Goal: Communication & Community: Answer question/provide support

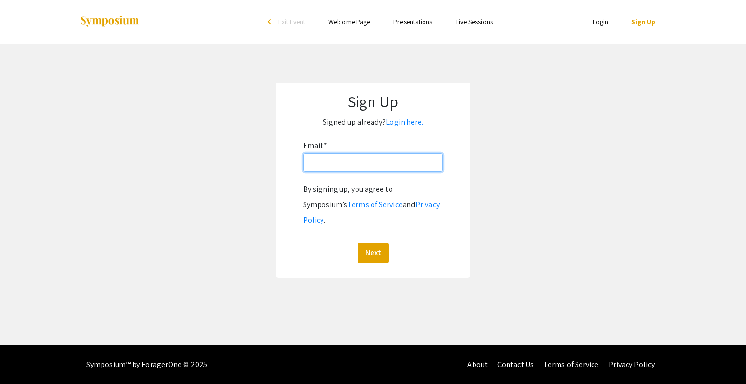
click at [396, 168] on input "Email: *" at bounding box center [373, 163] width 140 height 18
type input "[EMAIL_ADDRESS][DOMAIN_NAME]"
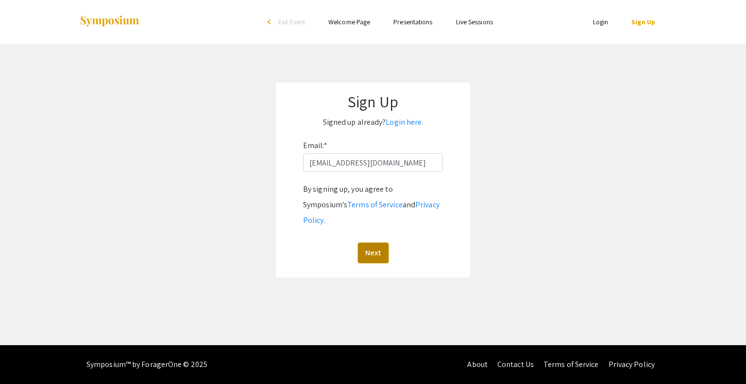
click at [380, 243] on button "Next" at bounding box center [373, 253] width 31 height 20
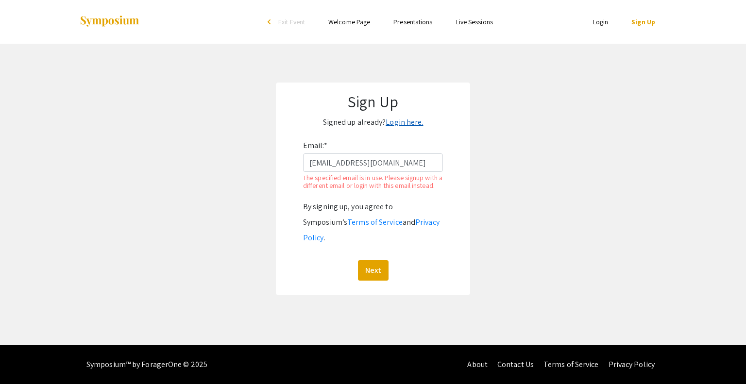
click at [406, 127] on link "Login here." at bounding box center [404, 122] width 37 height 10
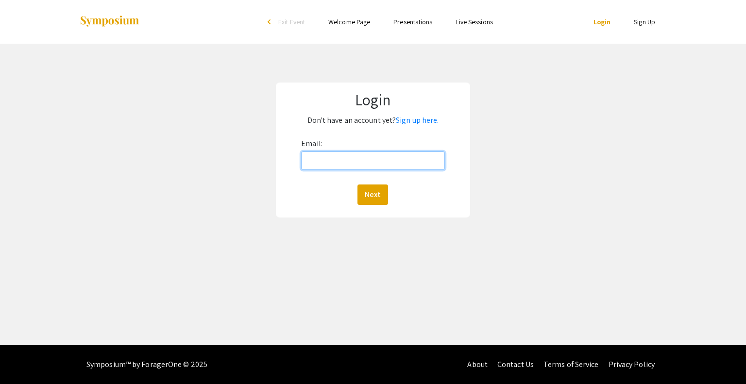
click at [369, 152] on input "Email:" at bounding box center [372, 161] width 143 height 18
type input "[EMAIL_ADDRESS][DOMAIN_NAME]"
click at [374, 196] on button "Next" at bounding box center [373, 195] width 31 height 20
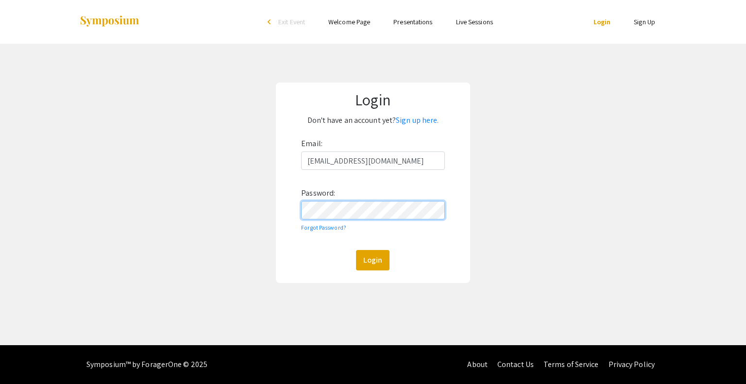
click at [356, 250] on button "Login" at bounding box center [373, 260] width 34 height 20
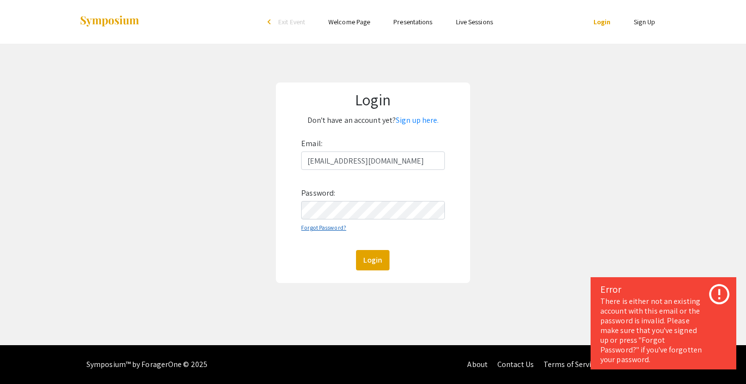
click at [329, 230] on link "Forgot Password?" at bounding box center [323, 227] width 45 height 7
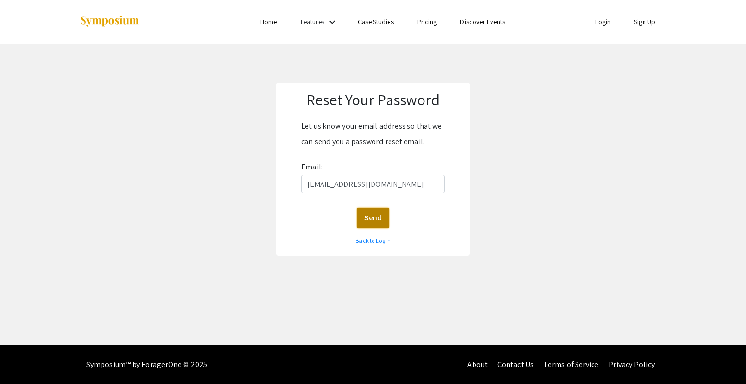
click at [382, 216] on button "Send" at bounding box center [373, 218] width 32 height 20
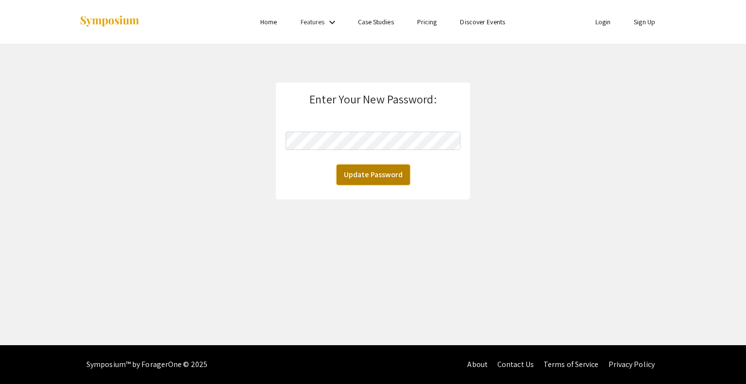
click at [387, 173] on button "Update Password" at bounding box center [373, 175] width 73 height 20
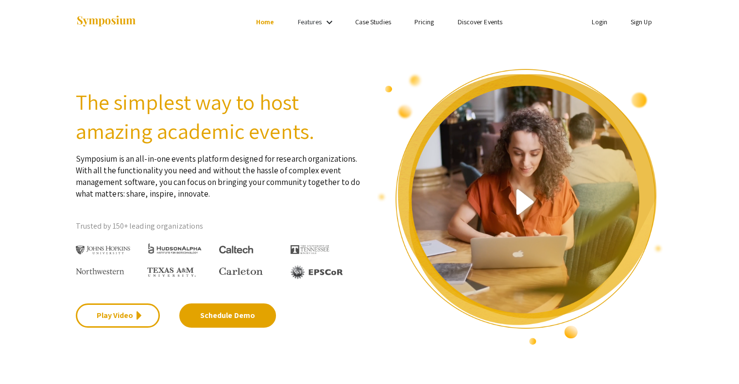
click at [602, 21] on link "Login" at bounding box center [600, 21] width 16 height 9
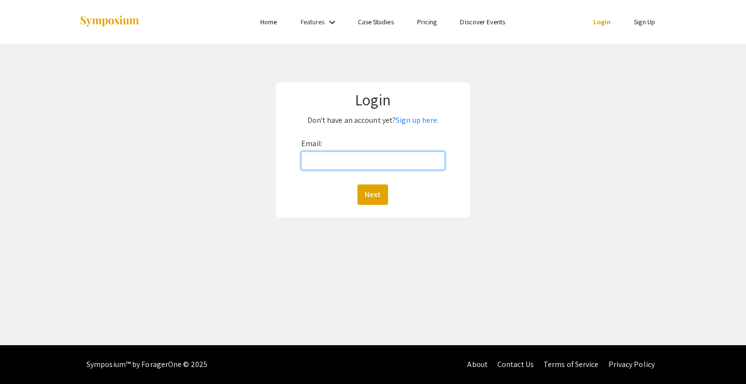
click at [408, 155] on input "Email:" at bounding box center [372, 161] width 143 height 18
type input "[EMAIL_ADDRESS][DOMAIN_NAME]"
click at [364, 188] on button "Next" at bounding box center [373, 195] width 31 height 20
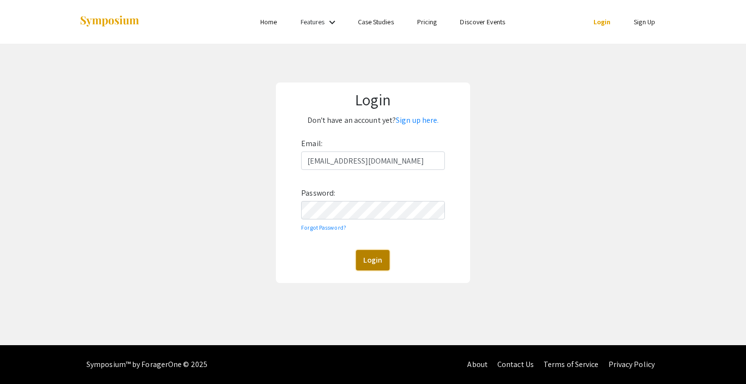
click at [378, 260] on button "Login" at bounding box center [373, 260] width 34 height 20
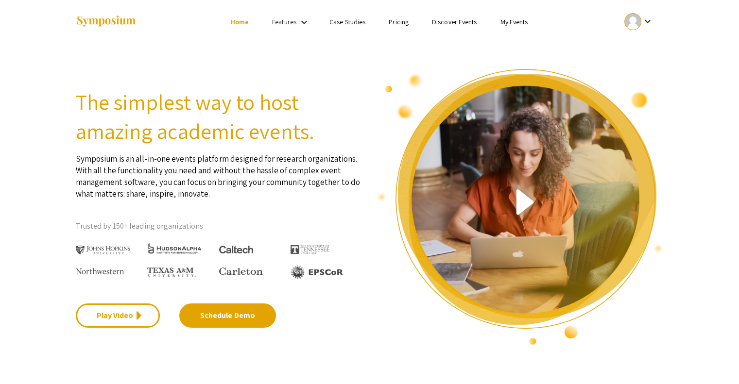
click at [510, 23] on link "My Events" at bounding box center [514, 21] width 28 height 9
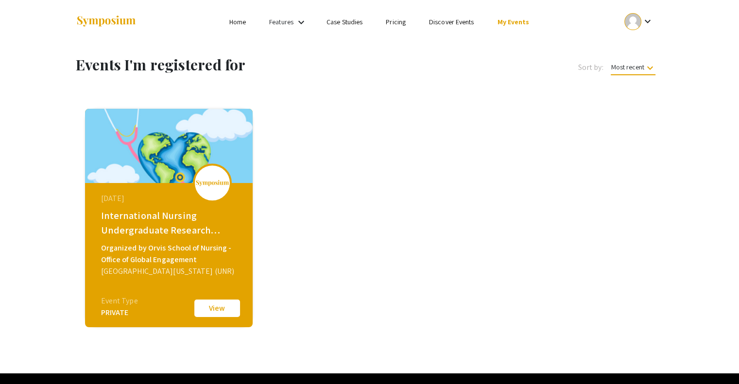
click at [212, 307] on button "View" at bounding box center [217, 308] width 49 height 20
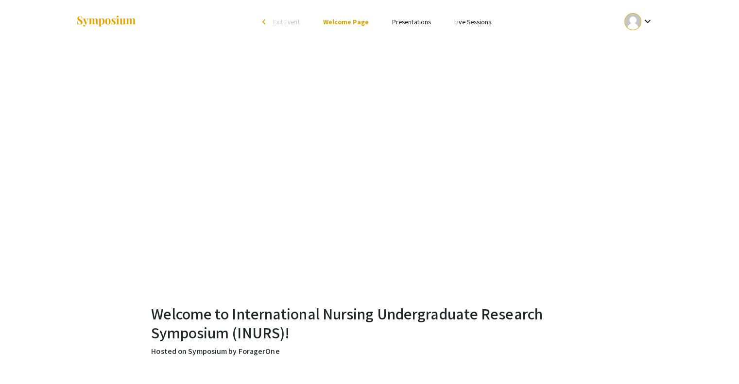
click at [422, 18] on link "Presentations" at bounding box center [411, 21] width 39 height 9
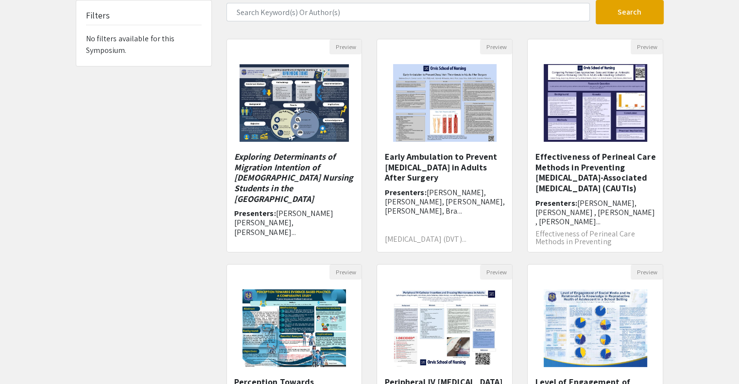
scroll to position [58, 0]
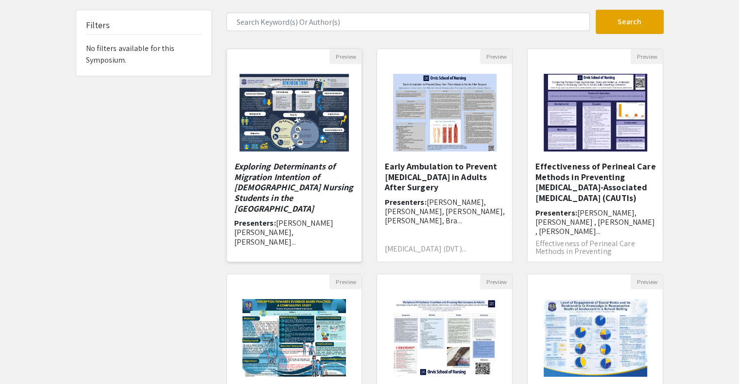
click at [288, 83] on img "Open Presentation <p><em>Exploring Determinants of Migration Intention of Filip…" at bounding box center [294, 112] width 129 height 97
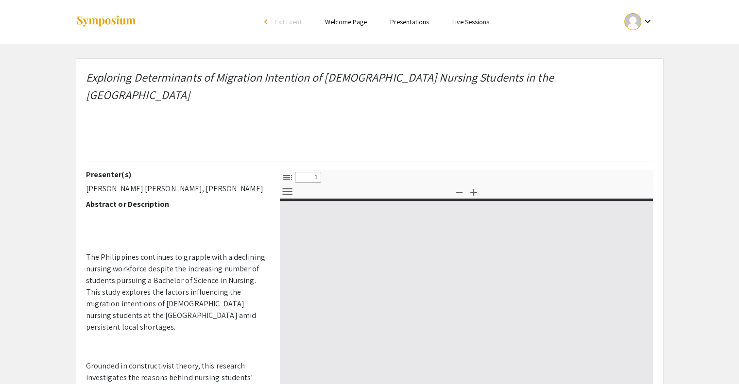
select select "custom"
type input "0"
select select "custom"
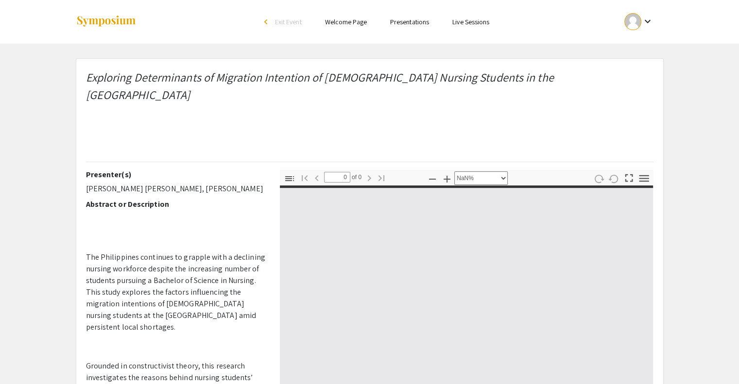
type input "1"
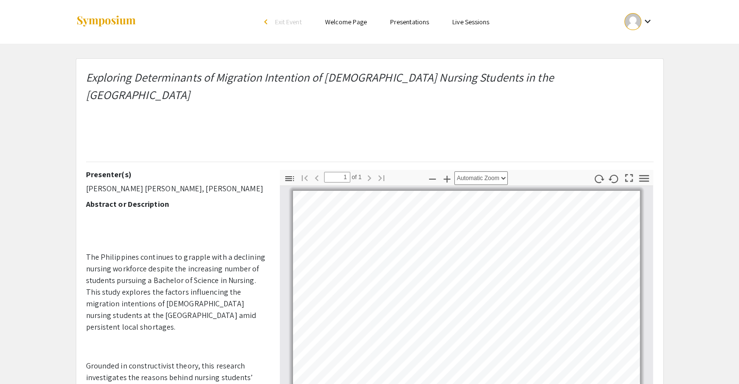
click at [142, 292] on p "The Philippines continues to grapple with a declining nursing workforce despite…" at bounding box center [175, 293] width 179 height 82
drag, startPoint x: 259, startPoint y: 245, endPoint x: 262, endPoint y: 264, distance: 19.2
click at [262, 264] on div "Presenter(s) KERTH WILSON PALENCIA, DIANA ESTELLE PERAJA, CARISSA JOY MARCHAN A…" at bounding box center [175, 340] width 179 height 340
click at [216, 275] on p "The Philippines continues to grapple with a declining nursing workforce despite…" at bounding box center [175, 293] width 179 height 82
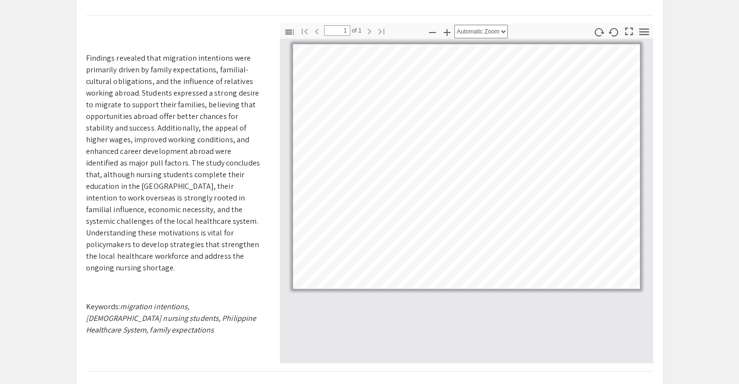
scroll to position [148, 0]
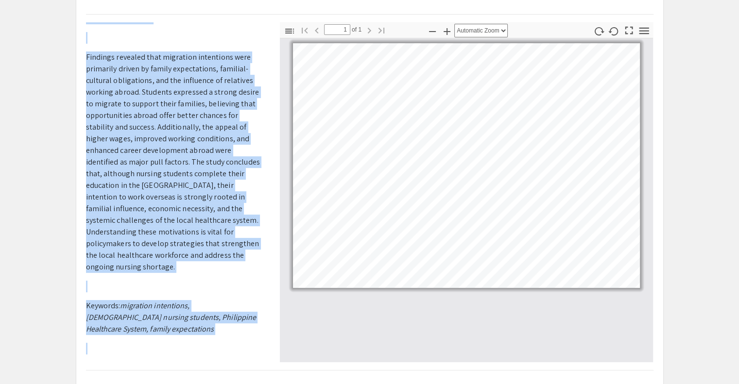
click at [617, 178] on app-presentation "Exploring Determinants of Migration Intention of Filipino Nursing Students in t…" at bounding box center [369, 190] width 739 height 559
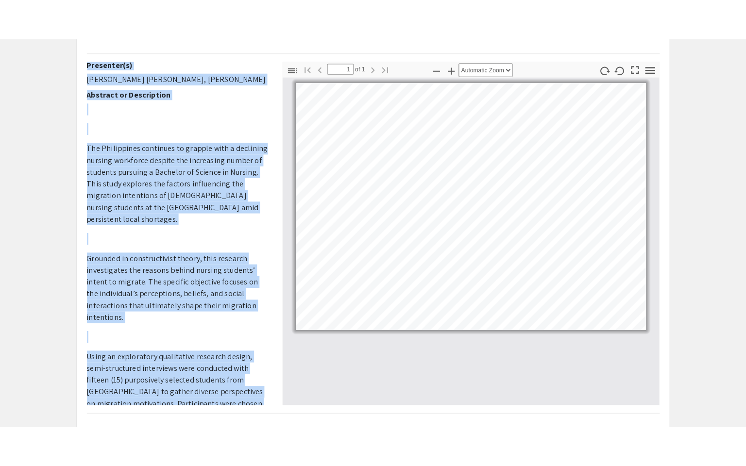
scroll to position [0, 0]
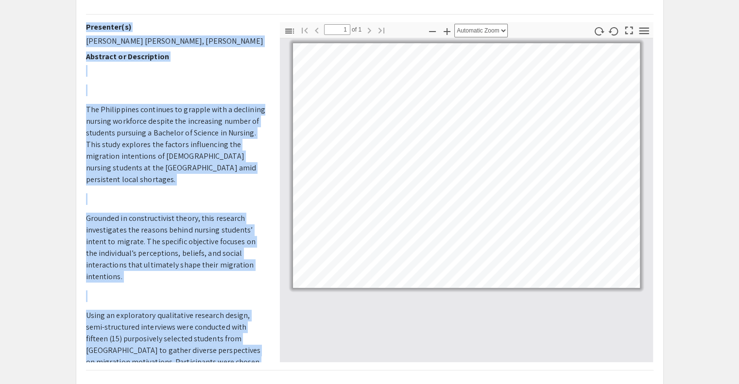
drag, startPoint x: 180, startPoint y: 37, endPoint x: 78, endPoint y: 23, distance: 103.6
click at [78, 23] on div "Exploring Determinants of Migration Intention of Filipino Nursing Students in t…" at bounding box center [369, 190] width 587 height 558
copy p "KERTH WILSON PALENCIA, DIANA ESTELLE PERAJA, CARISSA JOY MARCHAN"
click at [629, 24] on icon "button" at bounding box center [628, 30] width 13 height 13
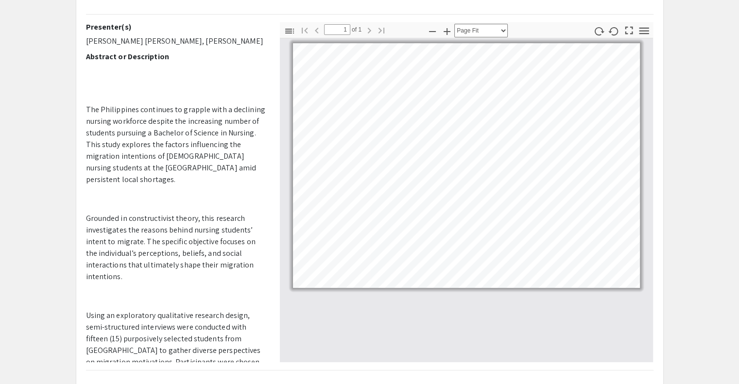
scroll to position [466, 0]
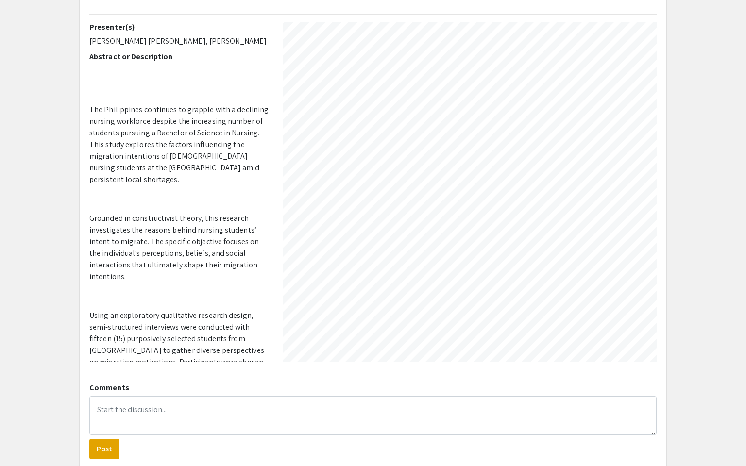
select select "auto"
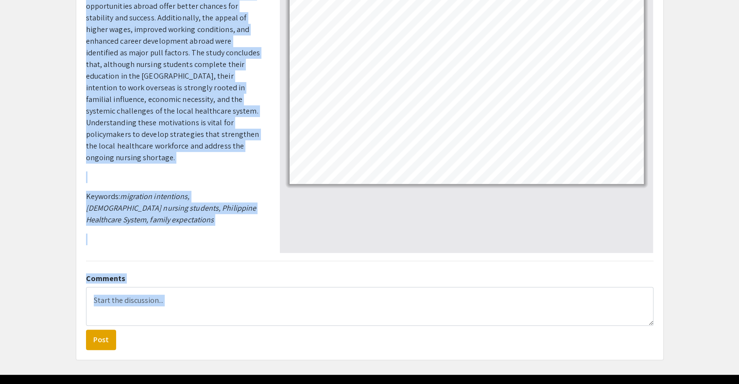
scroll to position [268, 0]
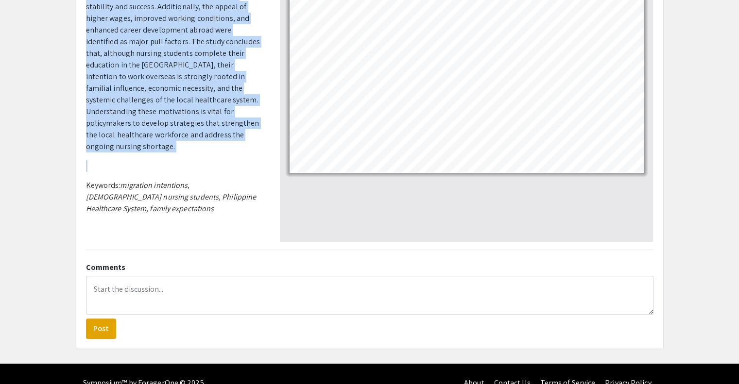
drag, startPoint x: 87, startPoint y: 104, endPoint x: 204, endPoint y: 145, distance: 123.5
copy p "The Philippines continues to grapple with a declining nursing workforce despite…"
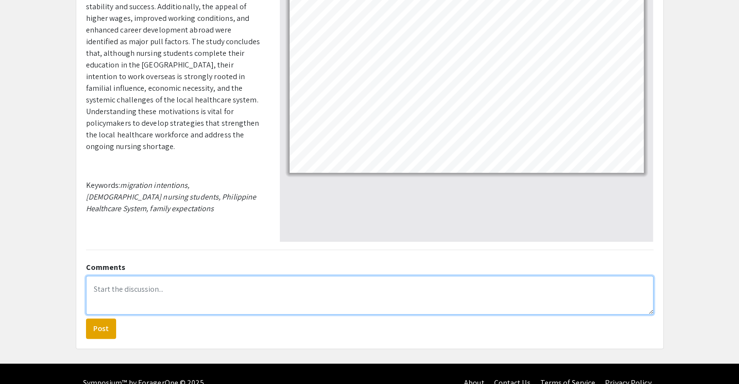
click at [303, 276] on textarea at bounding box center [369, 295] width 567 height 39
paste textarea "Your poster presents a compelling and well-structured exploration of a complex …"
type textarea "Your poster presents a compelling and well-structured exploration of a complex …"
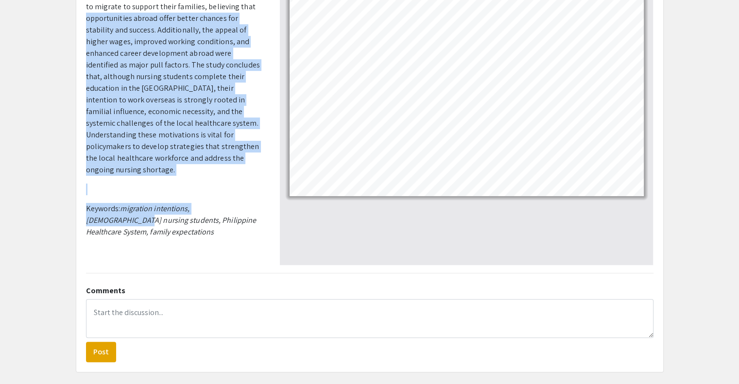
scroll to position [227, 0]
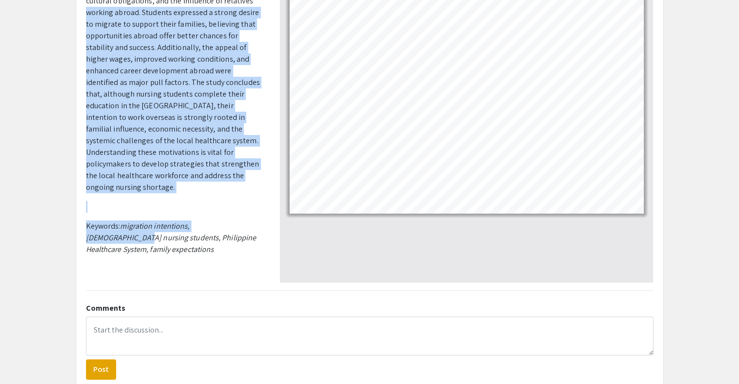
drag, startPoint x: 265, startPoint y: 109, endPoint x: 270, endPoint y: -4, distance: 113.3
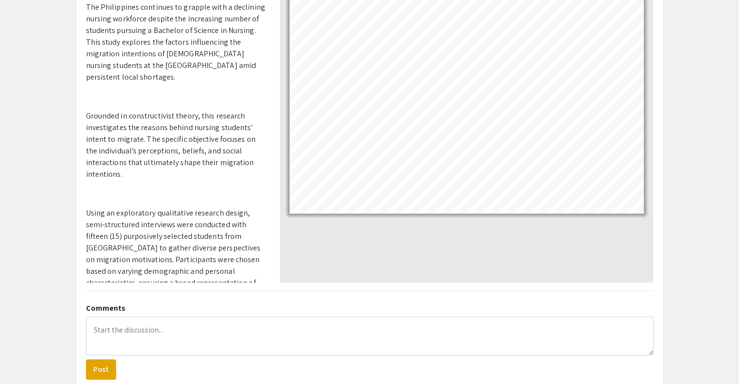
scroll to position [0, 0]
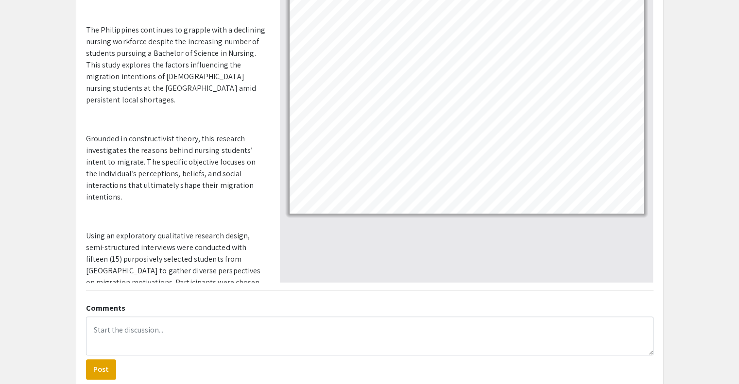
drag, startPoint x: 737, startPoint y: 219, endPoint x: 737, endPoint y: 188, distance: 31.1
click at [737, 188] on app-presentation "Exploring Determinants of Migration Intention of Filipino Nursing Students in t…" at bounding box center [369, 110] width 739 height 559
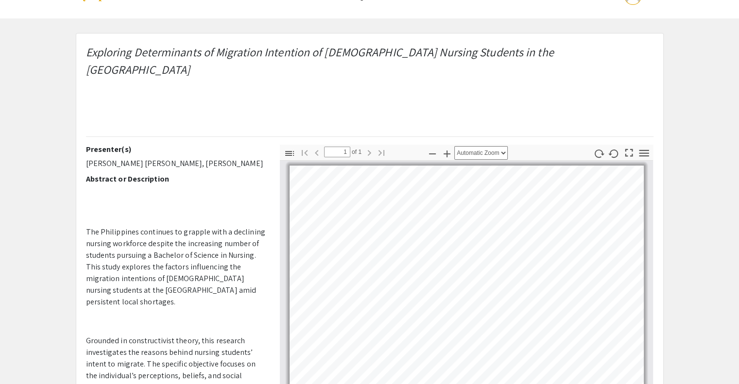
scroll to position [268, 0]
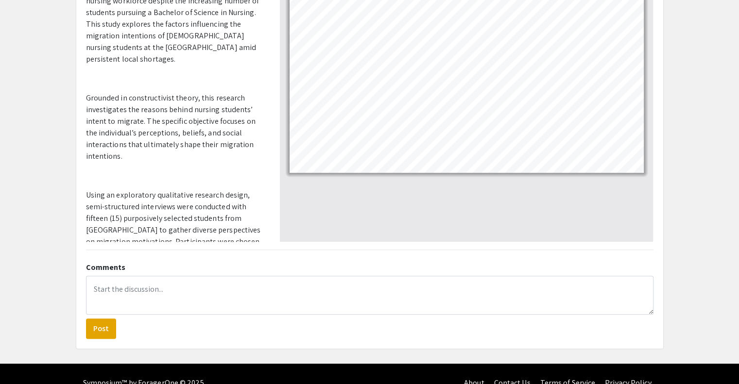
click at [369, 276] on form "Post" at bounding box center [369, 307] width 567 height 63
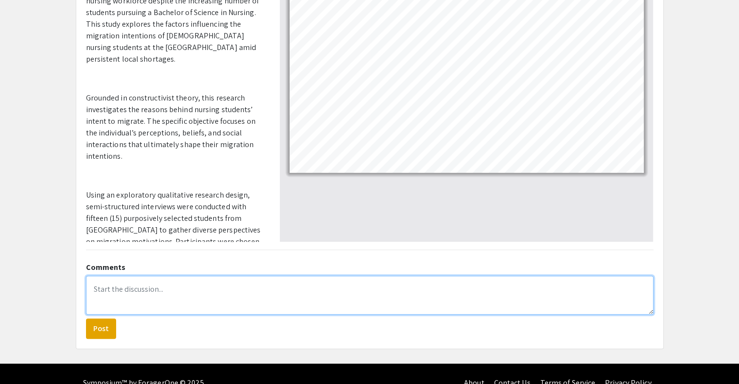
click at [348, 276] on textarea at bounding box center [369, 295] width 567 height 39
paste textarea "Kerth, Diana, and Carissa — your poster presents a compelling and well-structur…"
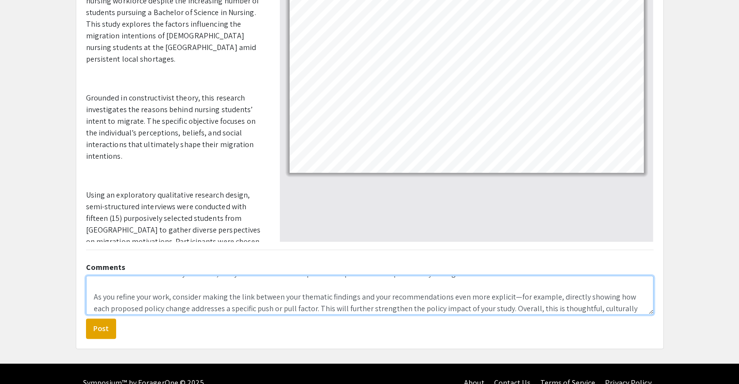
scroll to position [51, 0]
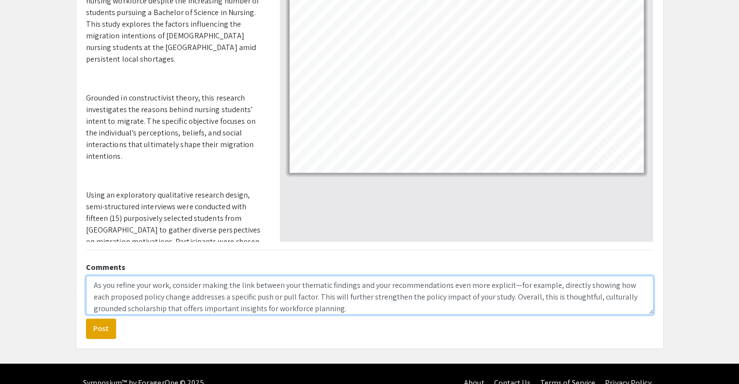
click at [514, 276] on textarea "Kerth, Diana, and Carissa, your poster presents a compelling and well-structure…" at bounding box center [369, 295] width 567 height 39
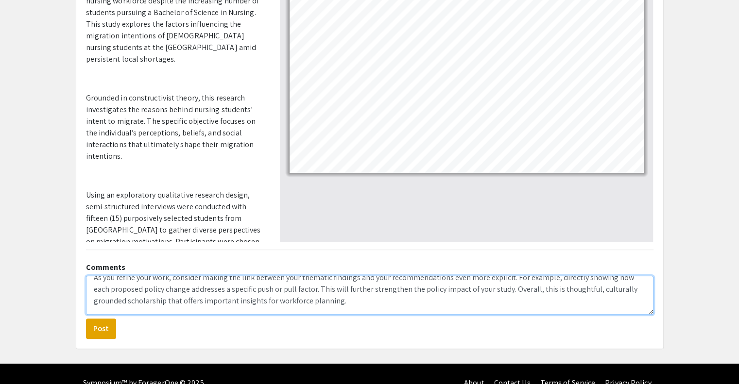
scroll to position [74, 0]
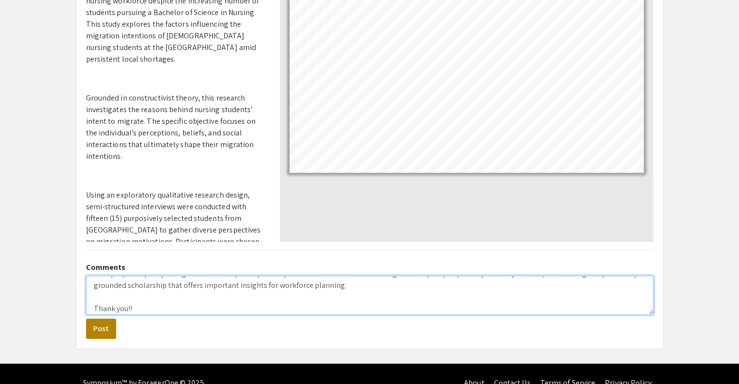
type textarea "Kerth, Diana, and Carissa, your poster presents a compelling and well-structure…"
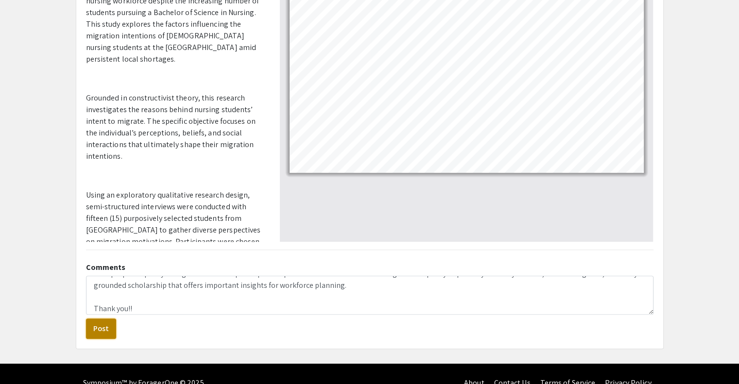
click at [101, 319] on button "Post" at bounding box center [101, 329] width 30 height 20
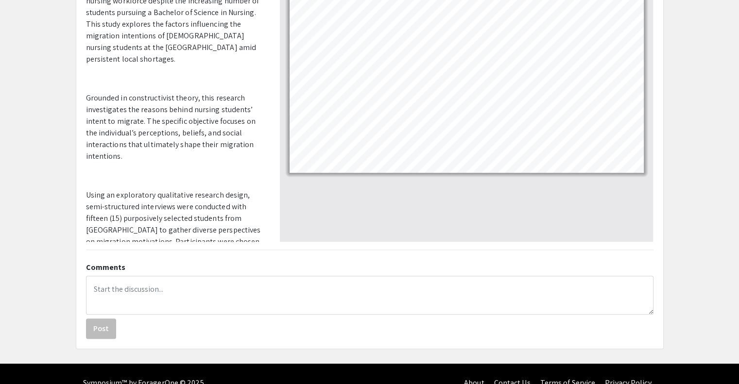
scroll to position [0, 0]
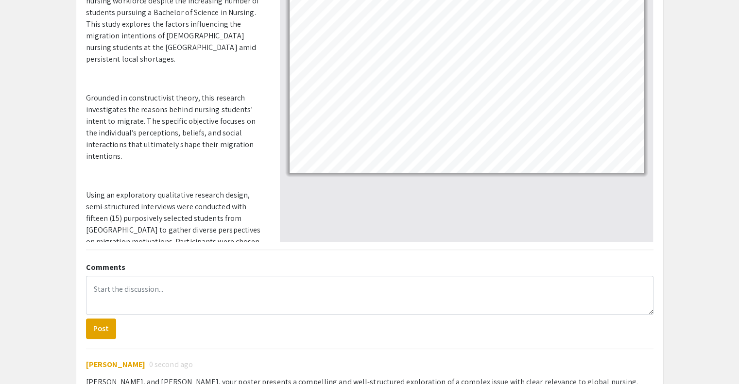
click at [39, 315] on app-presentation "Exploring Determinants of Migration Intention of Filipino Nursing Students in t…" at bounding box center [369, 150] width 739 height 720
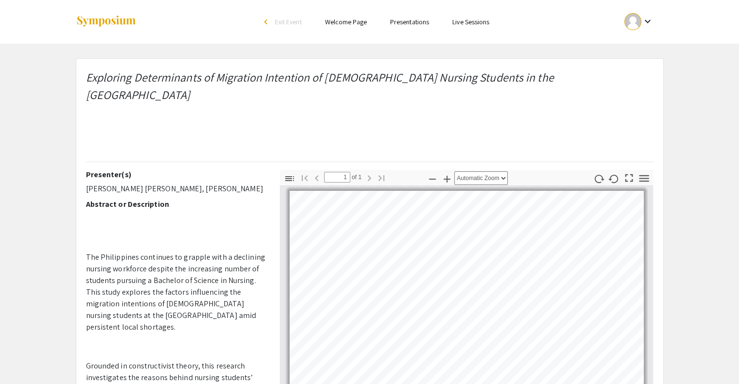
click at [402, 17] on link "Presentations" at bounding box center [409, 21] width 39 height 9
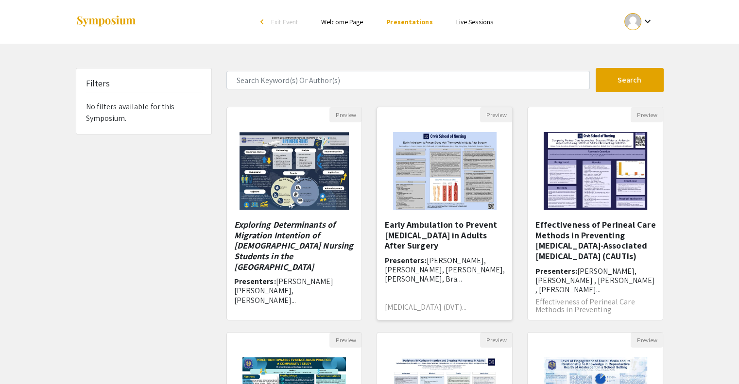
click at [431, 177] on img "Open Presentation <p>Early Ambulation to Prevent Deep Vein Thrombosis in Adults…" at bounding box center [444, 170] width 123 height 97
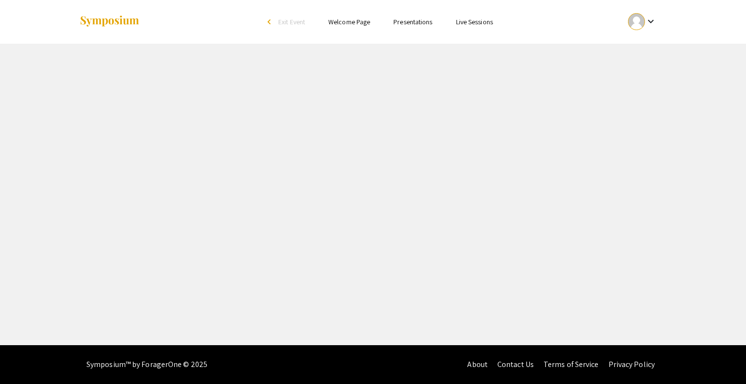
select select "custom"
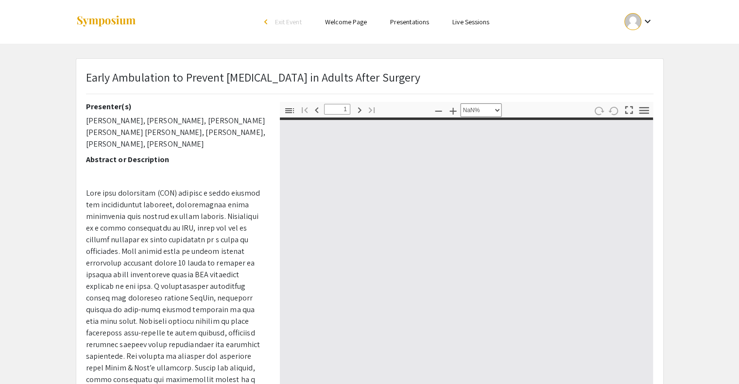
type input "0"
select select "custom"
type input "1"
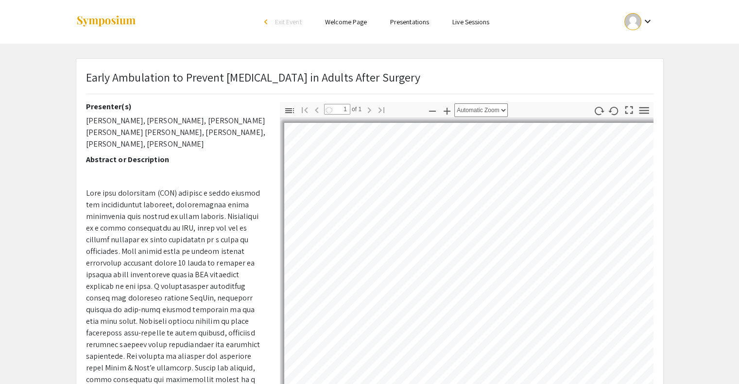
select select "auto"
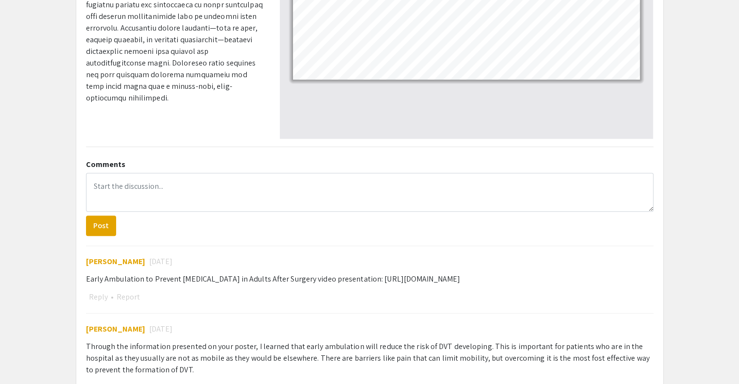
scroll to position [171, 0]
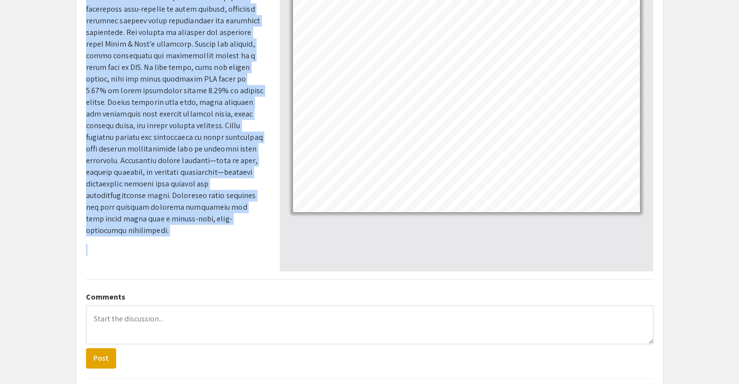
drag, startPoint x: 86, startPoint y: 104, endPoint x: 148, endPoint y: 241, distance: 149.6
click at [148, 241] on div "Presenter(s) Sabrina Elvrum, Macy Reid, Connor Jenkin, Bella Salfiti, Brandon W…" at bounding box center [175, 101] width 179 height 340
copy div "Presenter(s) Sabrina Elvrum, Macy Reid, Connor Jenkin, Bella Salfiti, Brandon W…"
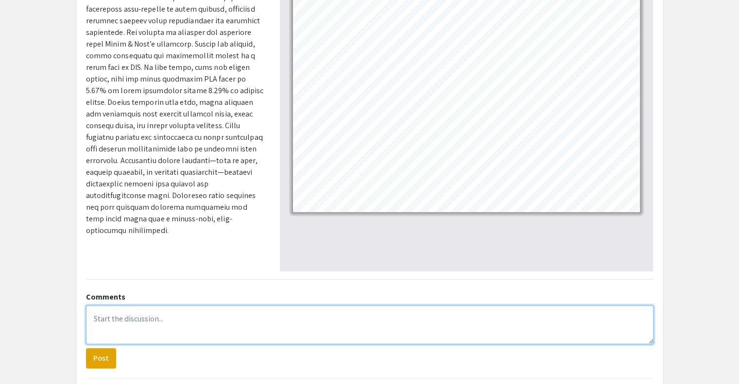
click at [228, 332] on textarea at bounding box center [369, 325] width 567 height 39
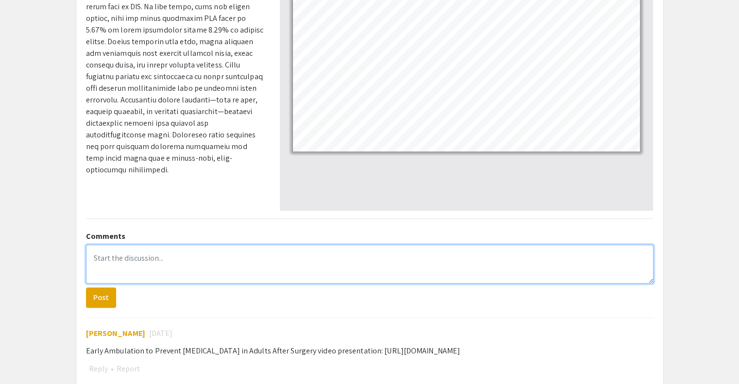
scroll to position [258, 0]
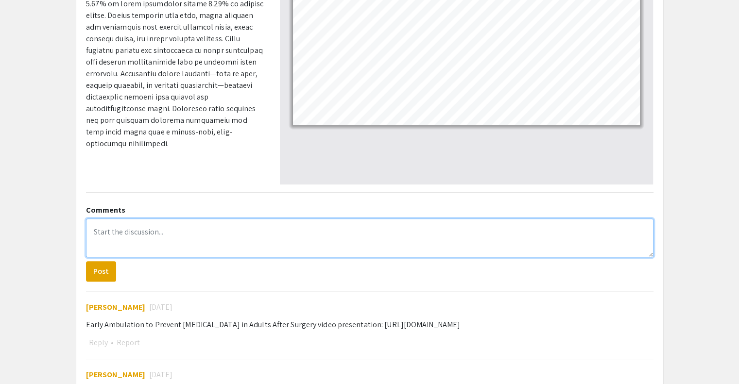
paste textarea "ChatGPT said: Sabrina, Macy, Connor, Bella, Brandon, Kennedy, Lizzy, and Karli …"
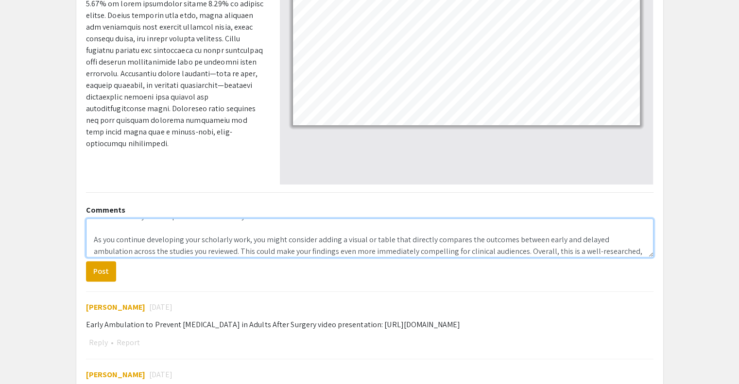
scroll to position [74, 0]
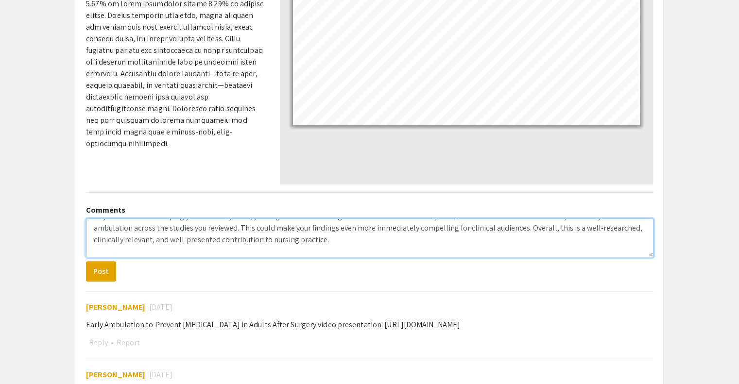
type textarea "Sabrina, Macy, Connor, Bella, Brandon, Kennedy, Lizzy, and Karli — your poster …"
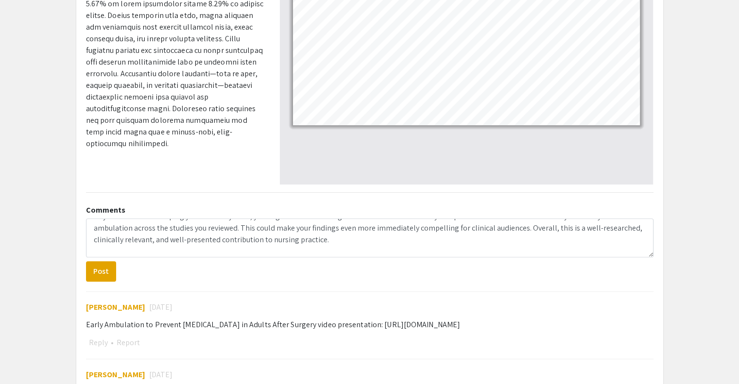
click at [97, 271] on button "Post" at bounding box center [101, 271] width 30 height 20
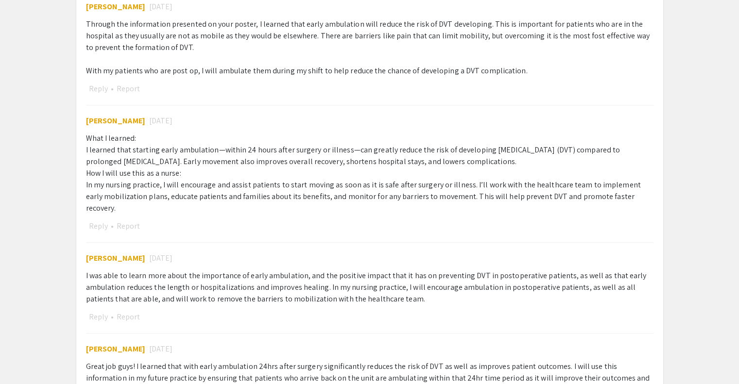
scroll to position [0, 0]
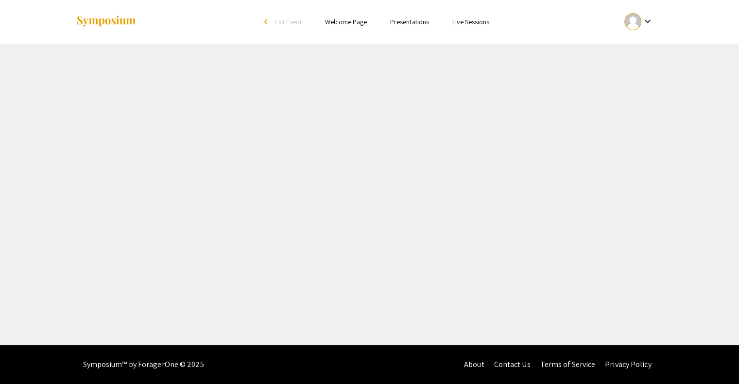
select select "custom"
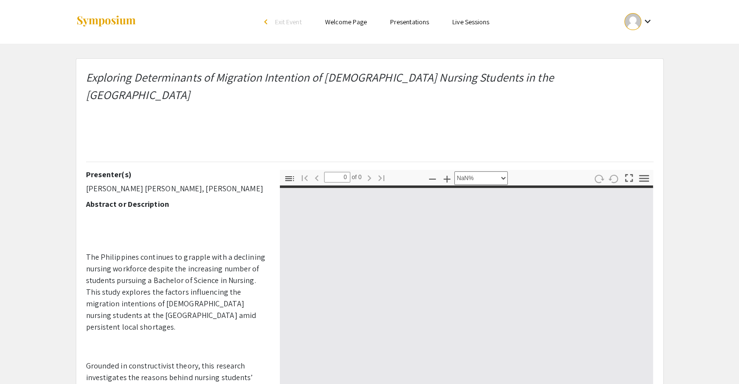
type input "1"
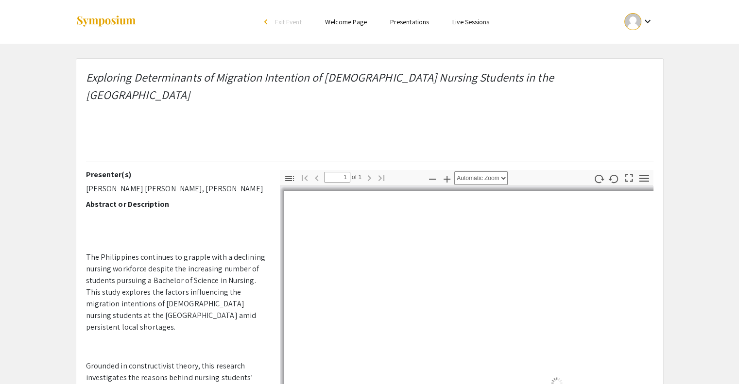
select select "auto"
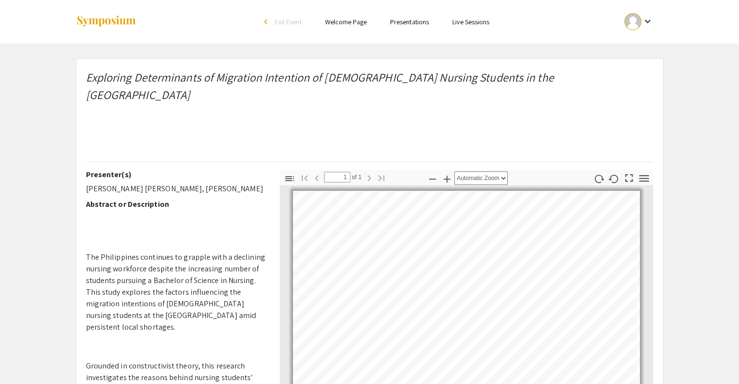
click at [398, 24] on link "Presentations" at bounding box center [409, 21] width 39 height 9
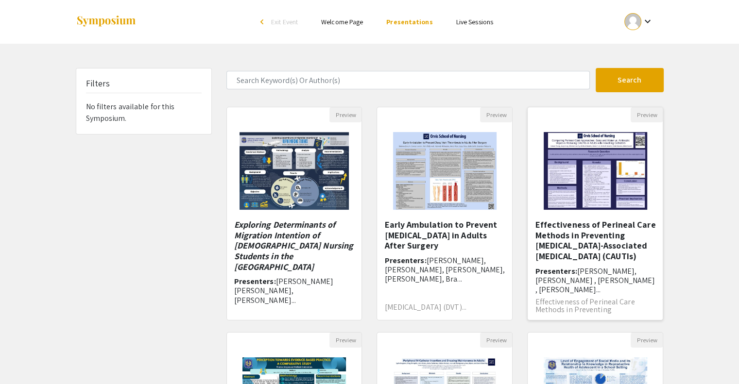
click at [604, 227] on h5 "Effectiveness of Perineal Care Methods in Preventing Catheter-Associated Urinar…" at bounding box center [595, 241] width 120 height 42
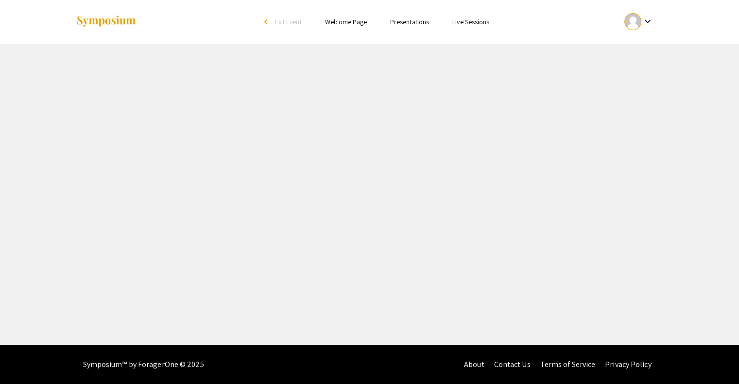
select select "custom"
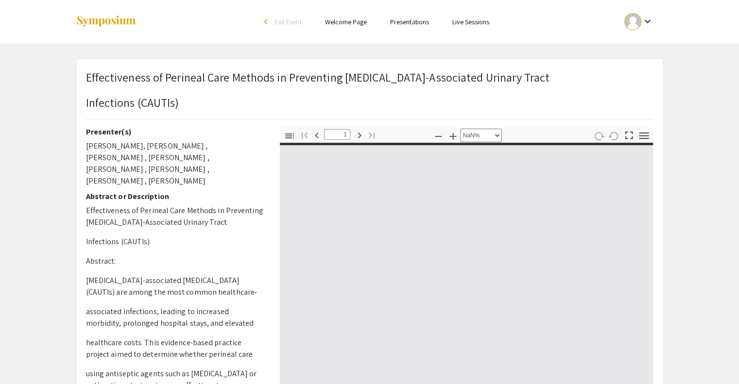
type input "0"
select select "auto"
type input "1"
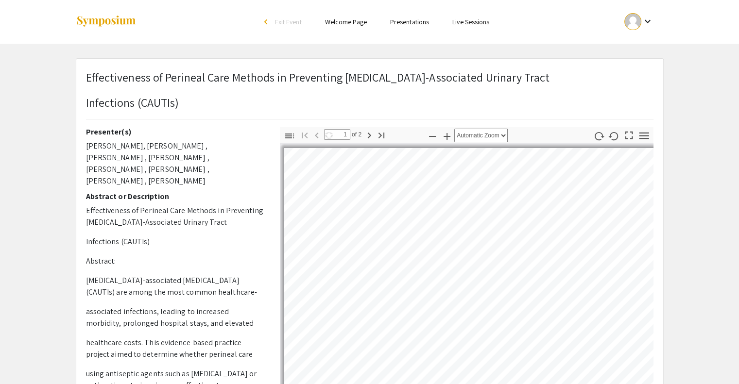
select select "auto"
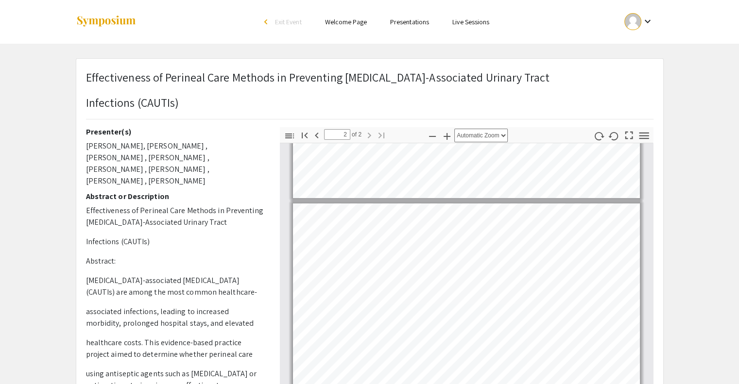
type input "1"
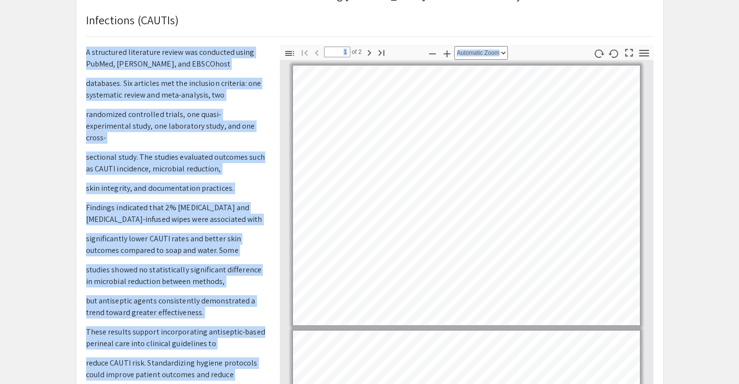
scroll to position [155, 0]
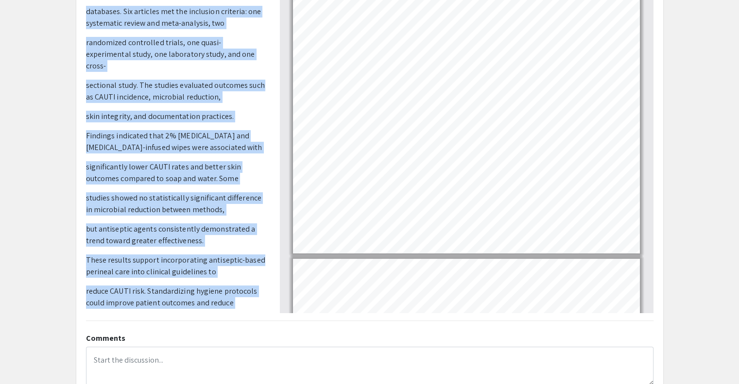
drag, startPoint x: 84, startPoint y: 130, endPoint x: 191, endPoint y: 307, distance: 207.3
click at [191, 307] on div "Presenter(s) Jaiden Turri, Coreen Young , Charlie Hawkins , Jaea Grey , Micheal…" at bounding box center [176, 143] width 194 height 340
copy div "Presenter(s) Jaiden Turri, Coreen Young , Charlie Hawkins , Jaea Grey , Micheal…"
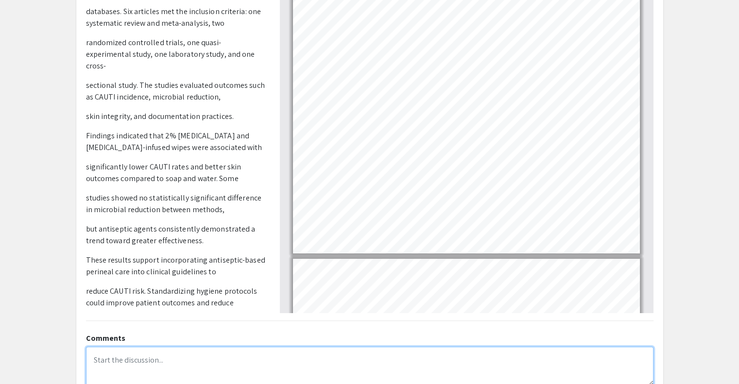
click at [201, 363] on textarea at bounding box center [369, 366] width 567 height 39
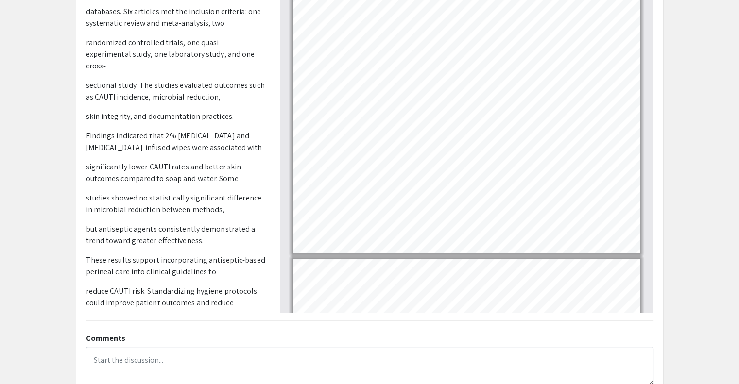
drag, startPoint x: 739, startPoint y: 89, endPoint x: 746, endPoint y: 131, distance: 42.4
click at [739, 131] on html "Skip navigation arrow_back_ios Exit Event Welcome Page Presentations Live Sessi…" at bounding box center [369, 37] width 739 height 384
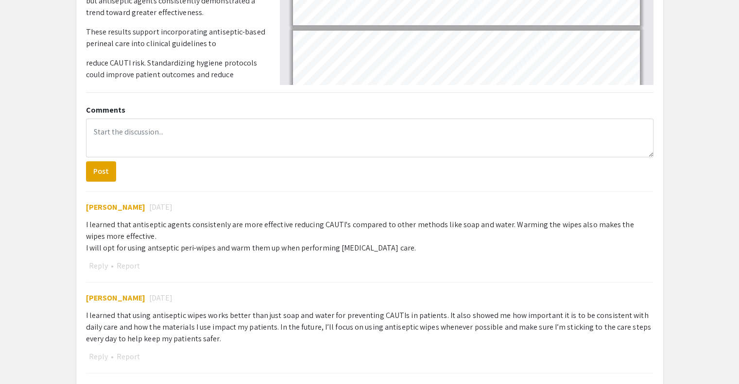
scroll to position [391, 0]
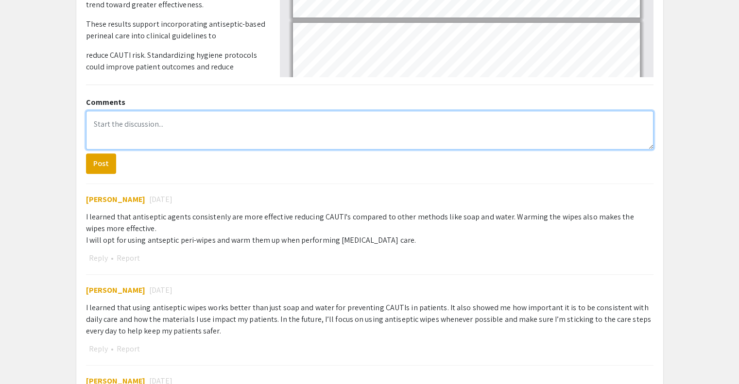
click at [183, 143] on textarea at bounding box center [369, 130] width 567 height 39
paste textarea "Jaiden, Coreen, Charlie, Jaea, Michael, Elizabeth, Britni, and Shannon — your p…"
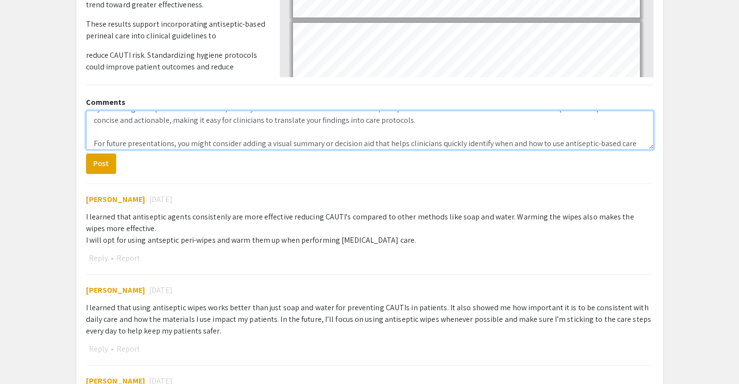
scroll to position [51, 0]
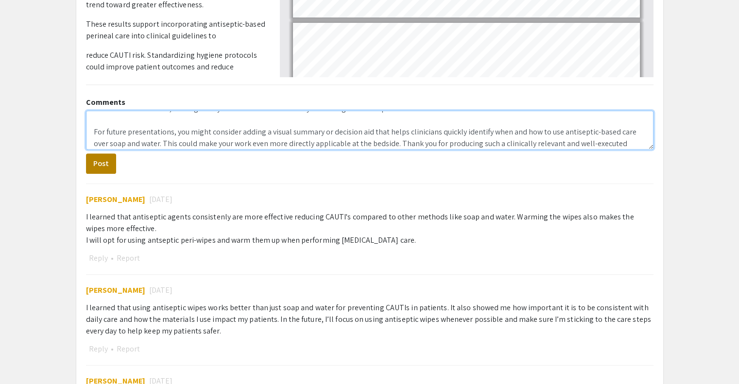
type textarea "Jaiden, Coreen, Charlie, Jaea, Michael, Elizabeth, Britni, and Shannon — your p…"
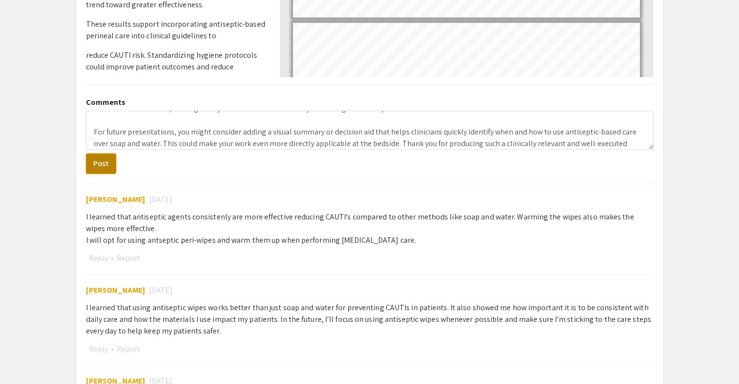
click at [101, 164] on button "Post" at bounding box center [101, 164] width 30 height 20
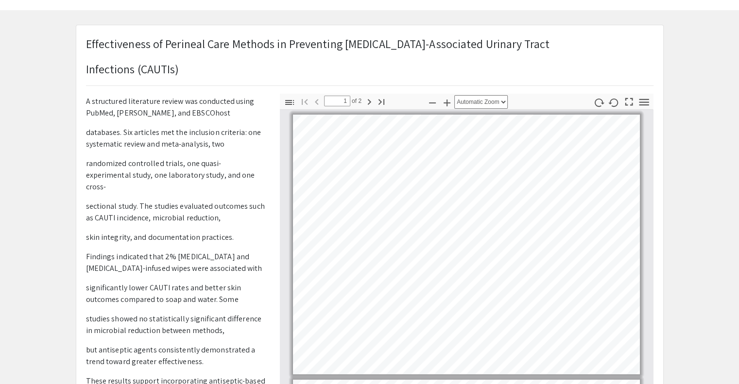
scroll to position [13, 0]
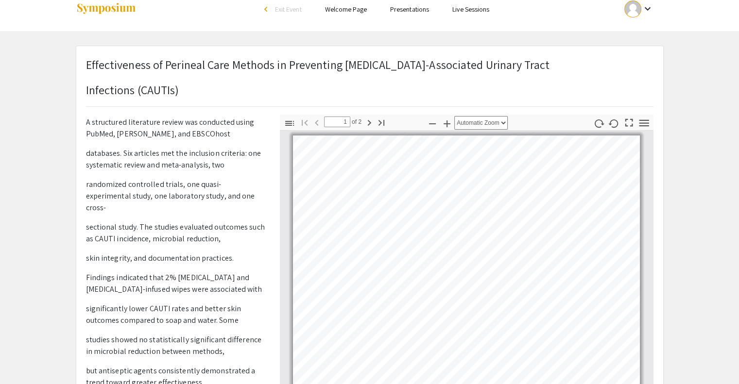
click at [400, 7] on link "Presentations" at bounding box center [409, 9] width 39 height 9
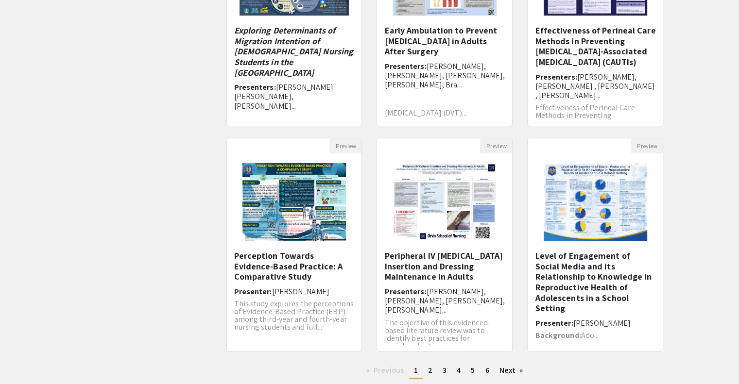
scroll to position [214, 0]
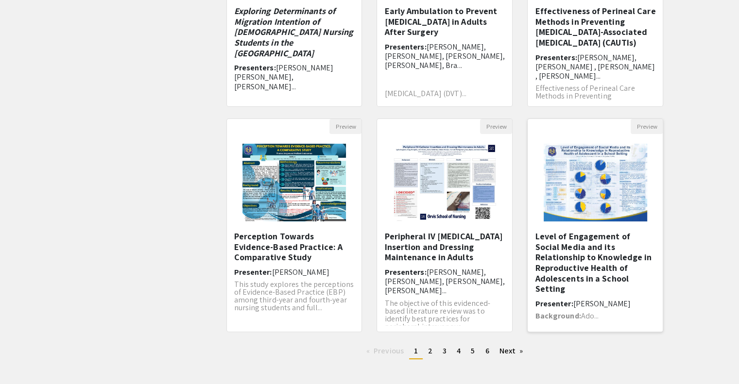
click at [592, 239] on h5 "Level of Engagement of Social Media and its Relationship to Knowledge in Reprod…" at bounding box center [595, 262] width 120 height 63
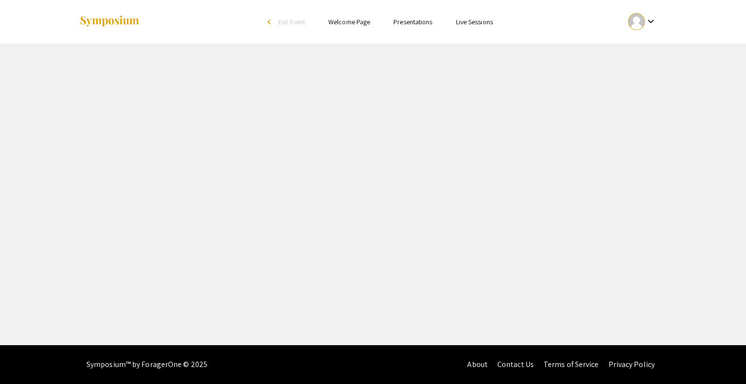
select select "custom"
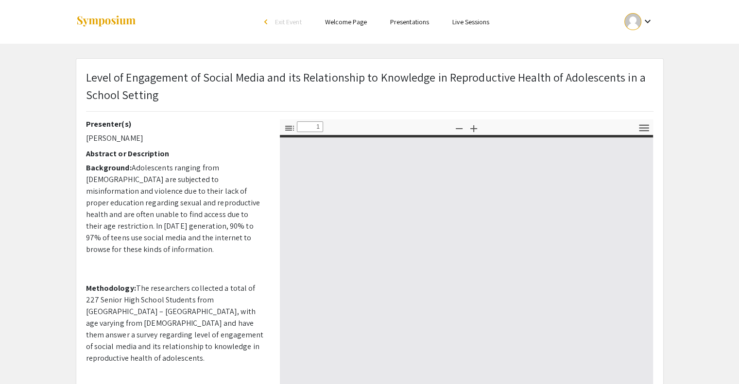
type input "0"
select select "custom"
type input "1"
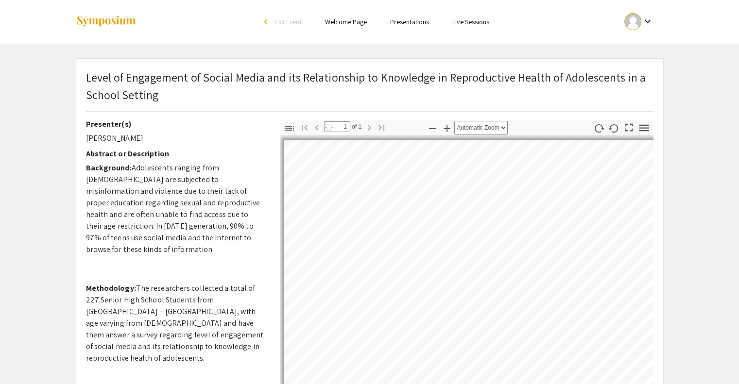
select select "auto"
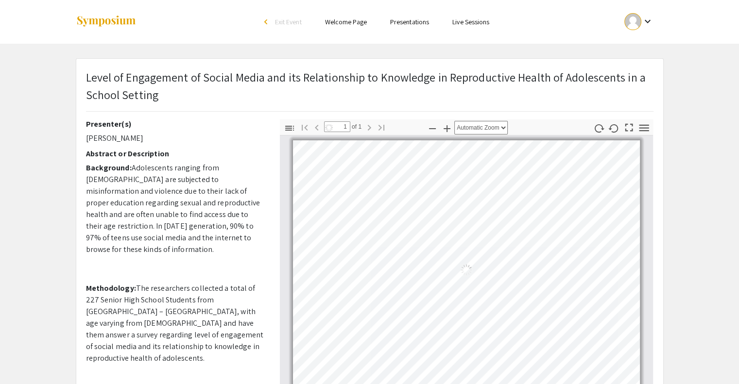
click at [245, 210] on p "Background: Adolescents ranging from 10 to 19 years old are subjected to misinf…" at bounding box center [175, 208] width 179 height 93
drag, startPoint x: 265, startPoint y: 216, endPoint x: 268, endPoint y: 237, distance: 21.0
click at [268, 237] on div "Presenter(s) Aurelie Jane Padrique Abstract or Description Background: Adolesce…" at bounding box center [176, 290] width 194 height 340
click at [224, 289] on p "Methodology: The researchers collected a total of 227 Senior High School Studen…" at bounding box center [175, 324] width 179 height 82
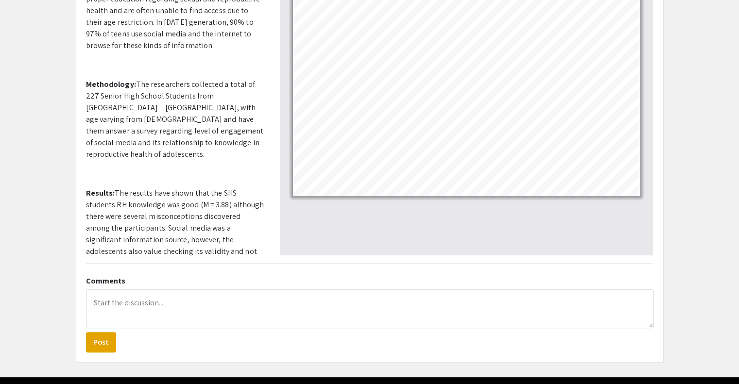
scroll to position [235, 0]
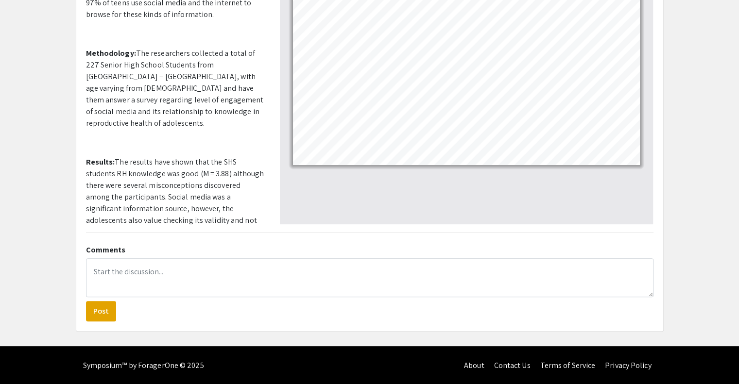
click at [259, 49] on p "Methodology: The researchers collected a total of 227 Senior High School Studen…" at bounding box center [175, 89] width 179 height 82
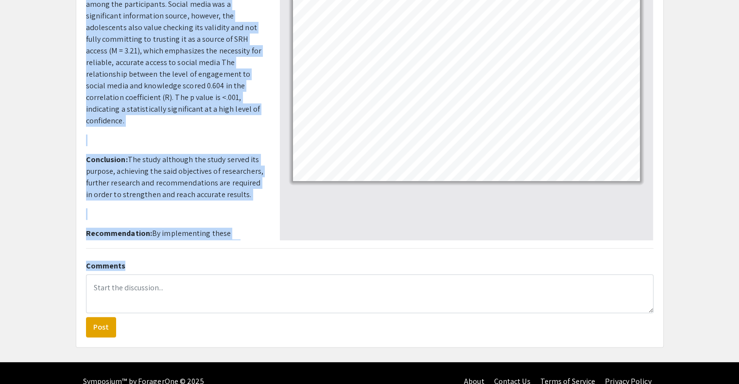
scroll to position [258, 0]
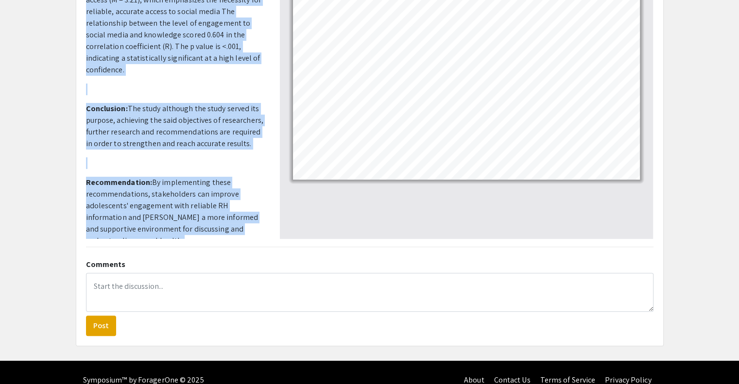
drag, startPoint x: 84, startPoint y: 108, endPoint x: 227, endPoint y: 228, distance: 187.6
click at [227, 228] on div "Presenter(s) Aurelie Jane Padrique Abstract or Description Background: Adolesce…" at bounding box center [176, 69] width 194 height 340
copy div "Presenter(s) Aurelie Jane Padrique Abstract or Description Background: Adolesce…"
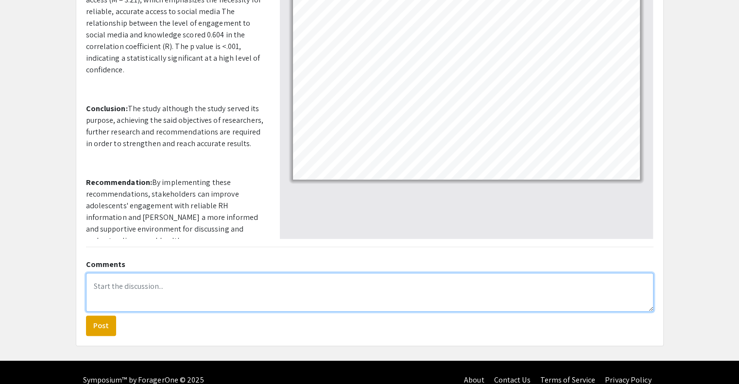
click at [241, 293] on textarea at bounding box center [369, 292] width 567 height 39
paste textarea "Aurelie Jane and colleagues — your poster offers a thoughtful and data-driven l…"
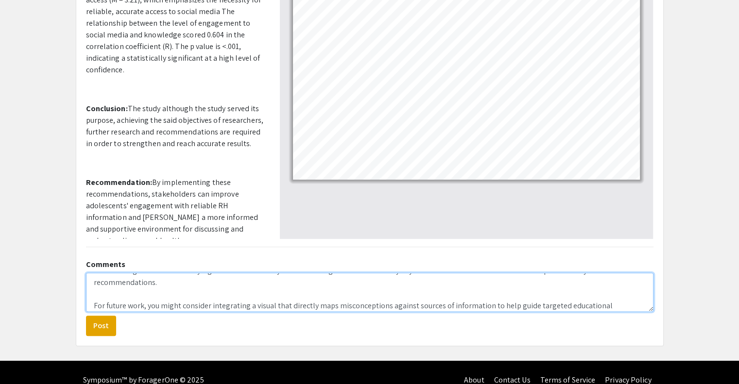
scroll to position [51, 0]
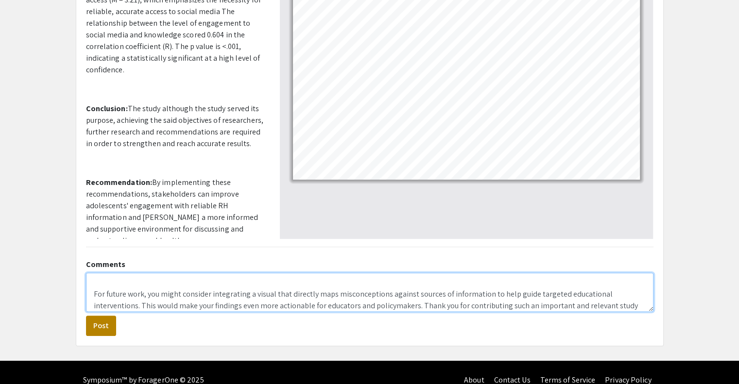
type textarea "Aurelie Jane and colleagues — your poster offers a thoughtful and data-driven l…"
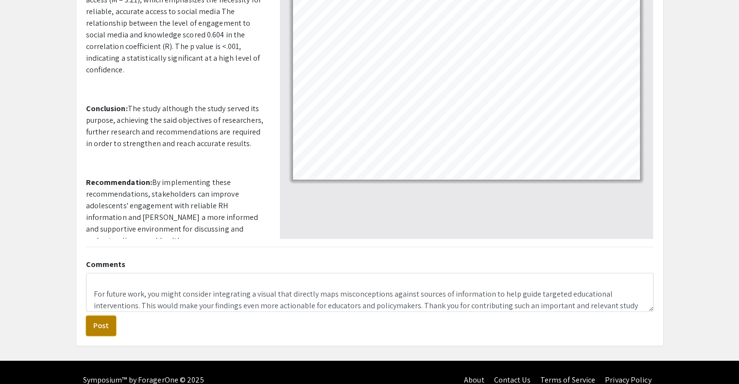
click at [100, 325] on button "Post" at bounding box center [101, 326] width 30 height 20
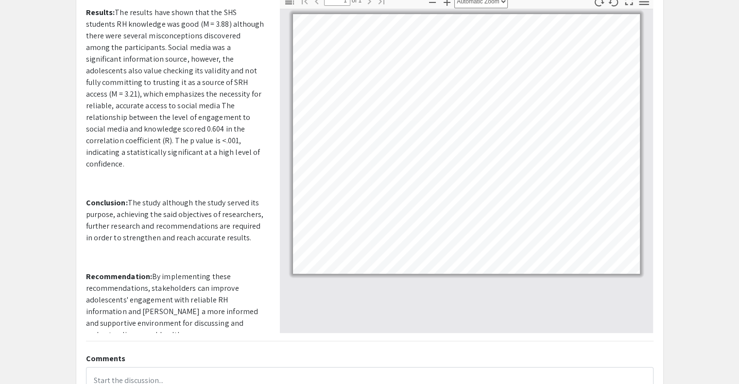
scroll to position [116, 0]
